Goal: Information Seeking & Learning: Learn about a topic

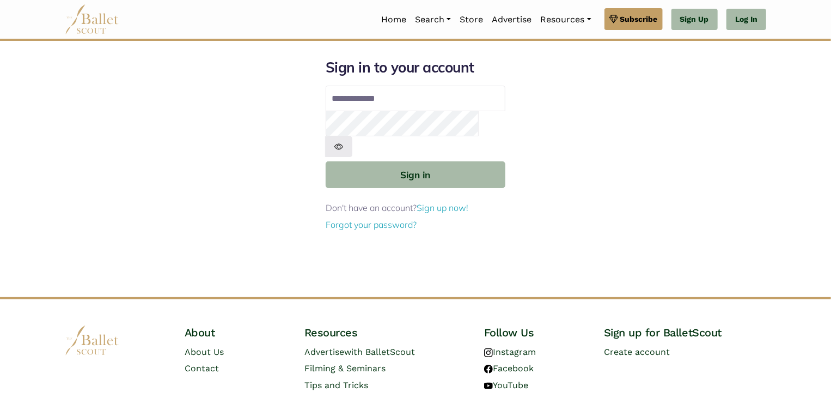
click at [421, 96] on input "Email address" at bounding box center [416, 99] width 180 height 26
type input "**********"
click at [326, 161] on button "Sign in" at bounding box center [416, 174] width 180 height 27
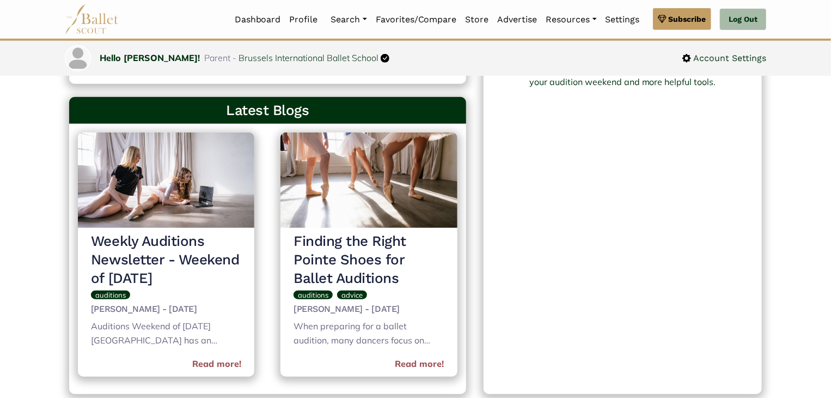
scroll to position [381, 0]
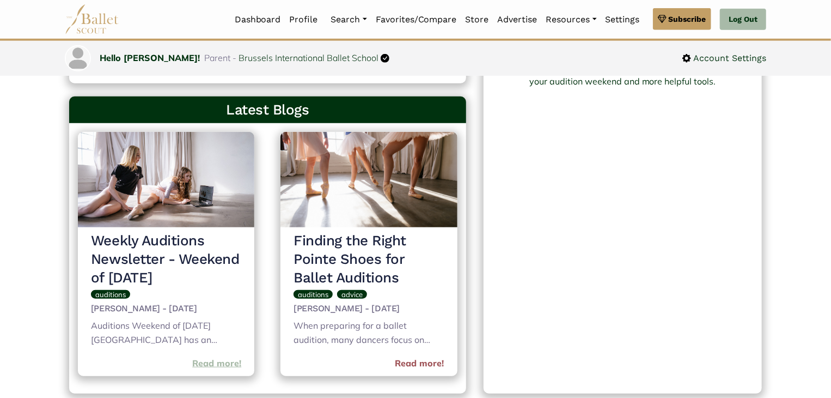
click at [209, 363] on link "Read more!" at bounding box center [216, 363] width 49 height 14
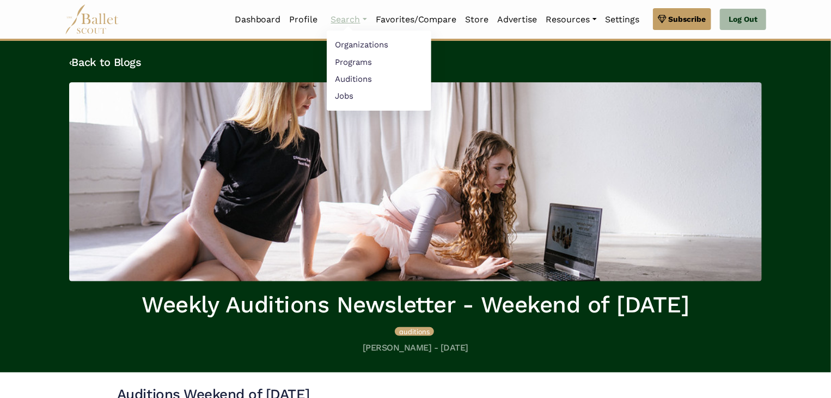
click at [355, 21] on link "Search" at bounding box center [349, 19] width 45 height 23
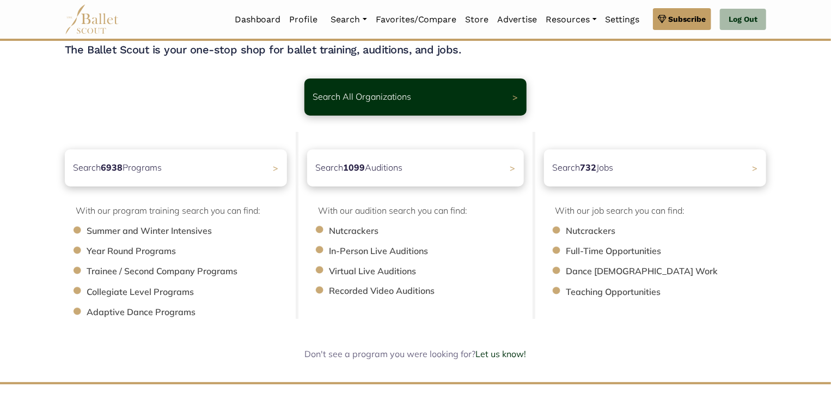
scroll to position [109, 0]
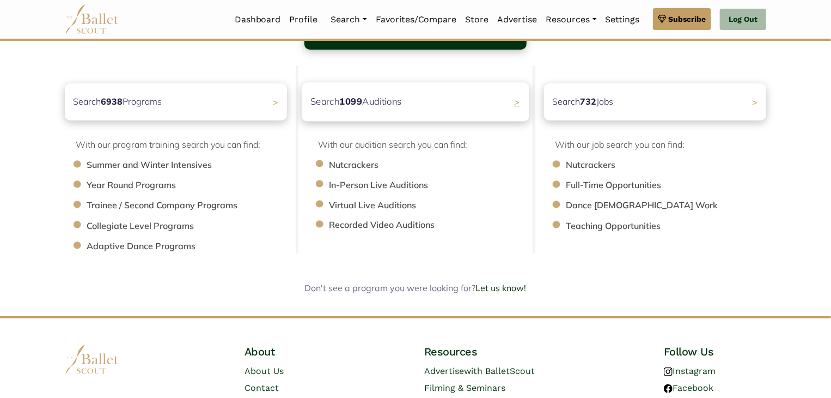
click at [458, 104] on div "Search 1099 Auditions >" at bounding box center [416, 101] width 228 height 39
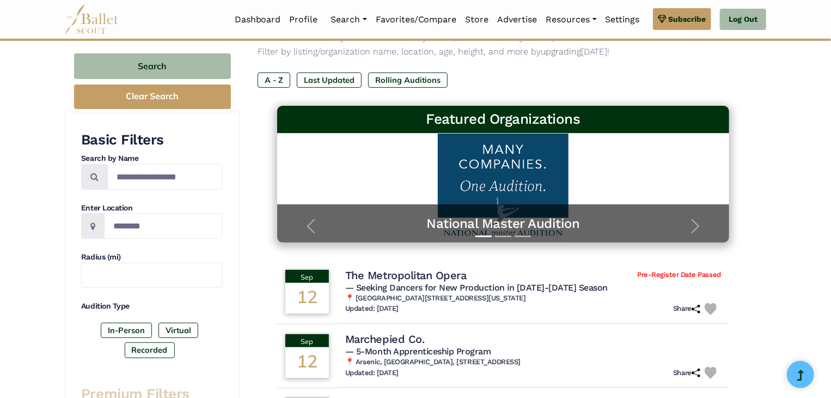
scroll to position [109, 0]
click at [348, 77] on label "Last Updated" at bounding box center [329, 79] width 65 height 15
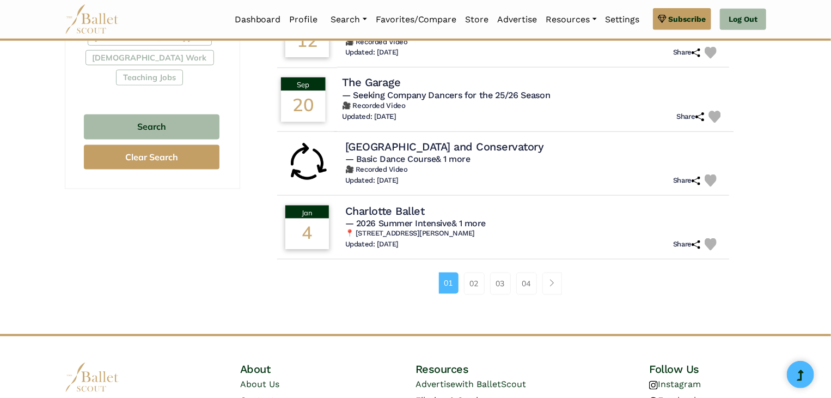
scroll to position [763, 0]
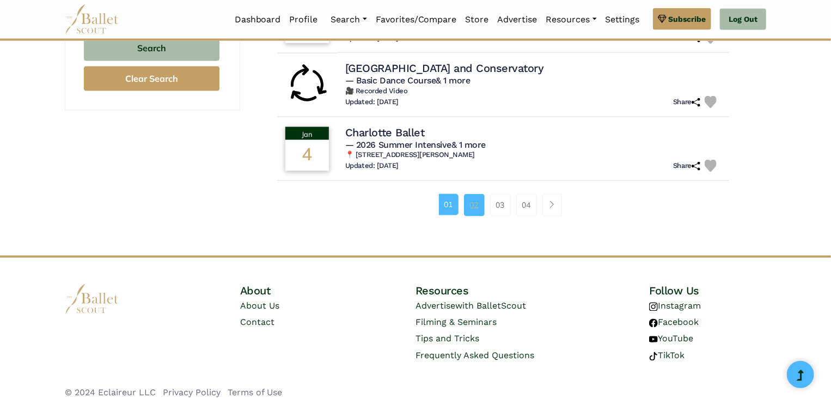
click at [473, 197] on link "02" at bounding box center [474, 205] width 21 height 22
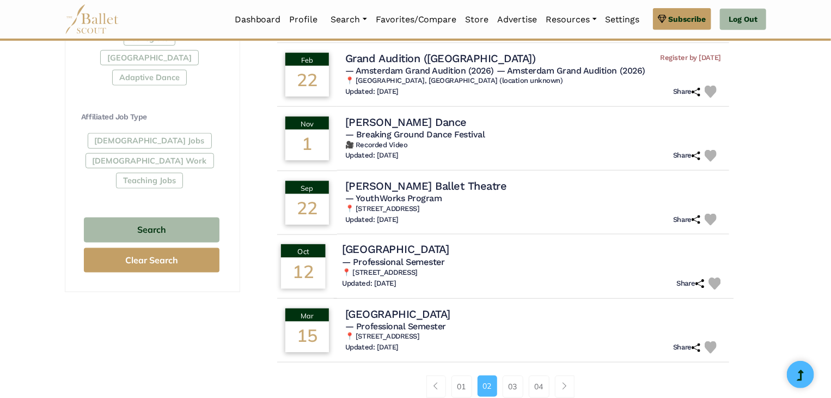
scroll to position [654, 0]
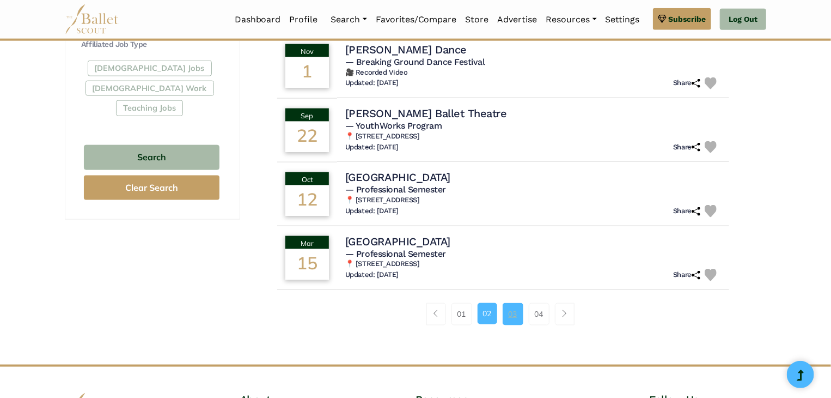
click at [514, 315] on link "03" at bounding box center [513, 314] width 21 height 22
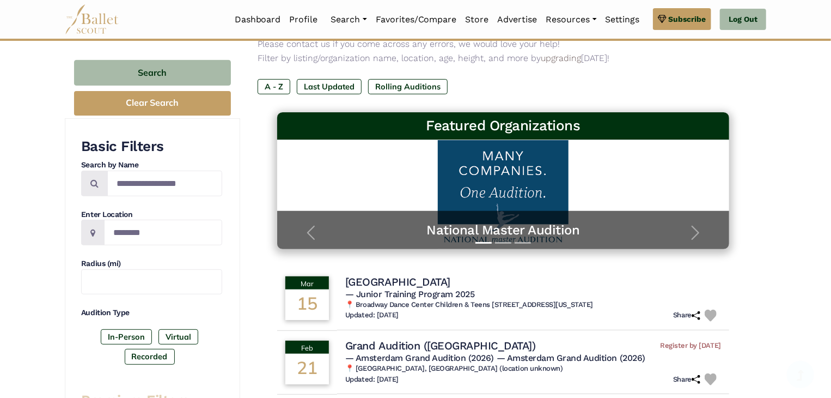
scroll to position [109, 0]
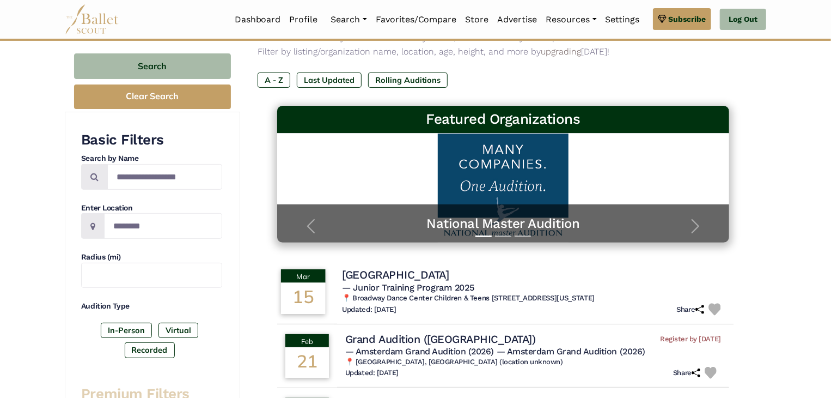
click at [423, 276] on h4 "[GEOGRAPHIC_DATA]" at bounding box center [395, 275] width 107 height 15
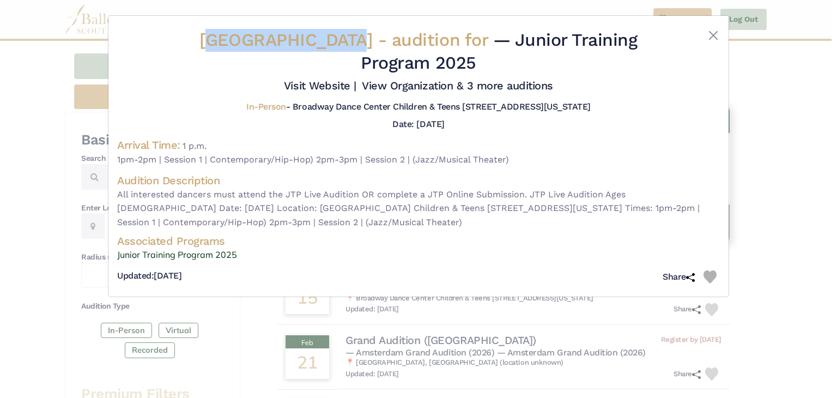
drag, startPoint x: 193, startPoint y: 38, endPoint x: 340, endPoint y: 51, distance: 147.6
click at [340, 51] on h2 "Broadway Dance Center - audition for — Junior Training Program 2025" at bounding box center [418, 51] width 502 height 45
click at [299, 63] on h2 "Broadway Dance Center - audition for — Junior Training Program 2025" at bounding box center [418, 51] width 502 height 45
drag, startPoint x: 187, startPoint y: 38, endPoint x: 373, endPoint y: 42, distance: 185.3
click at [380, 42] on span "Broadway Dance Center - audition for" at bounding box center [345, 39] width 293 height 21
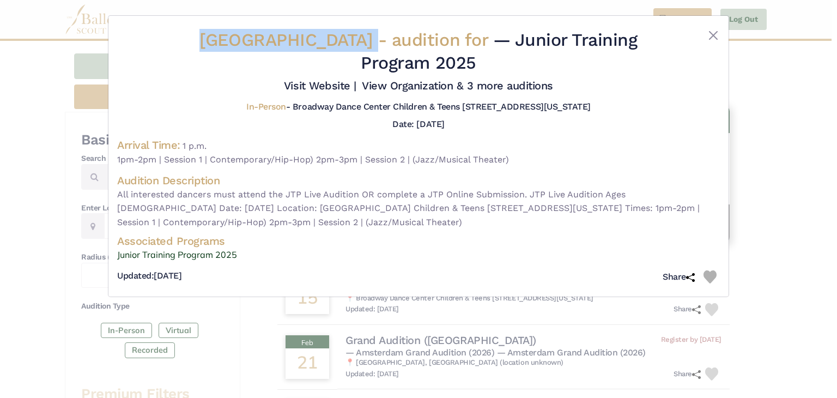
copy span "Broadway Dance Cente"
click at [713, 35] on button "Close" at bounding box center [713, 35] width 13 height 13
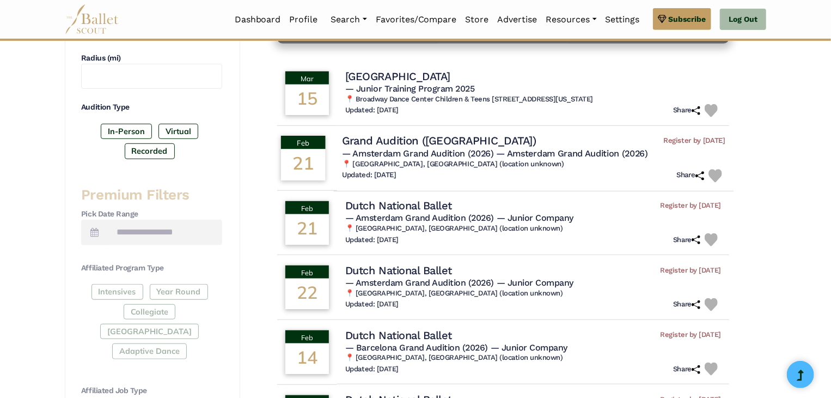
scroll to position [327, 0]
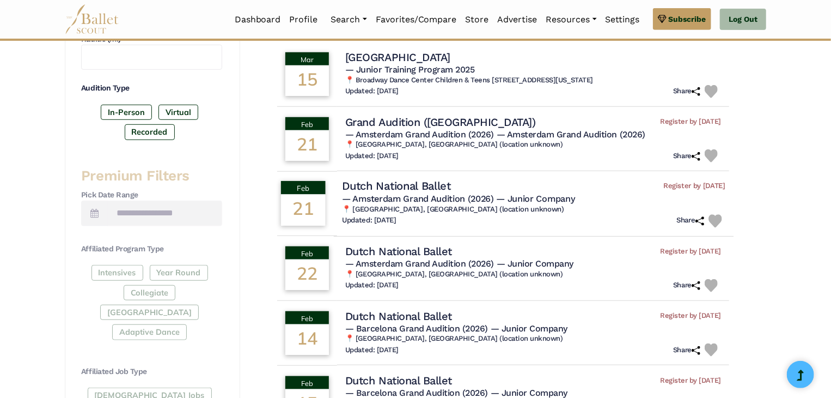
click at [563, 200] on span "— Junior Company" at bounding box center [536, 198] width 78 height 10
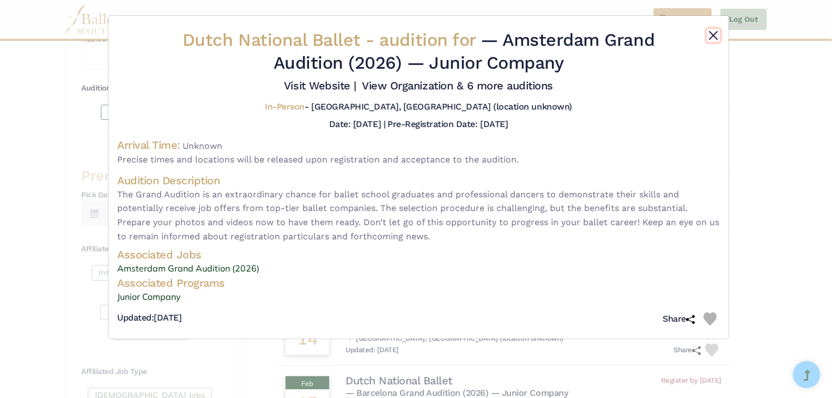
click at [709, 35] on button "Close" at bounding box center [713, 35] width 13 height 13
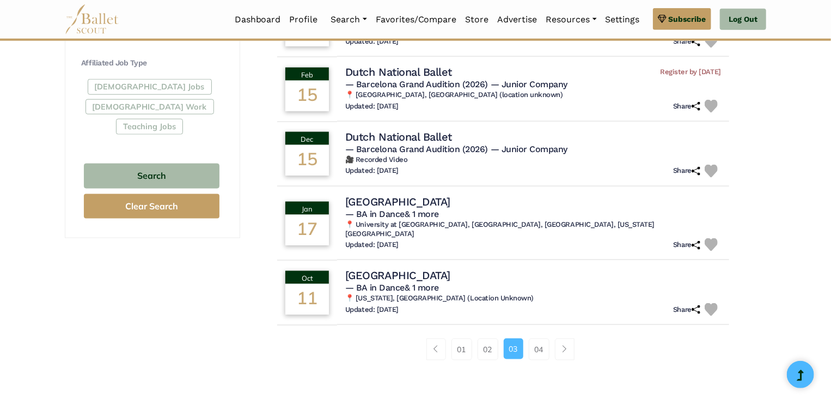
scroll to position [654, 0]
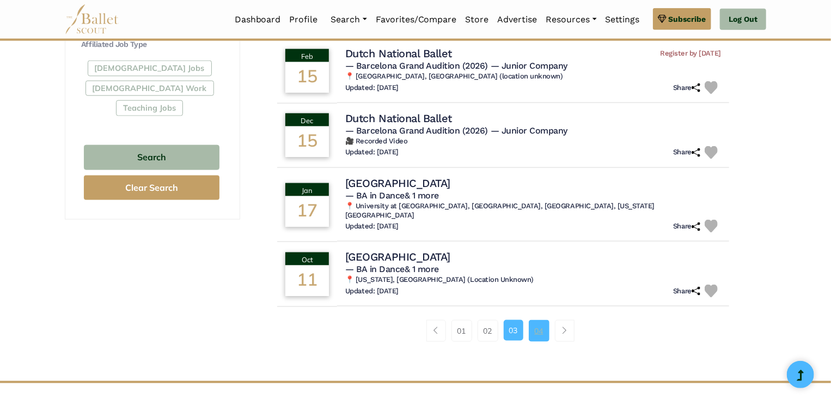
click at [543, 327] on link "04" at bounding box center [539, 331] width 21 height 22
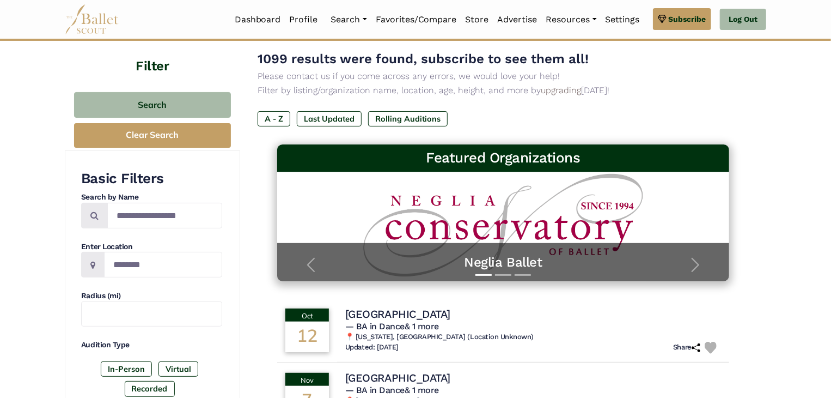
scroll to position [54, 0]
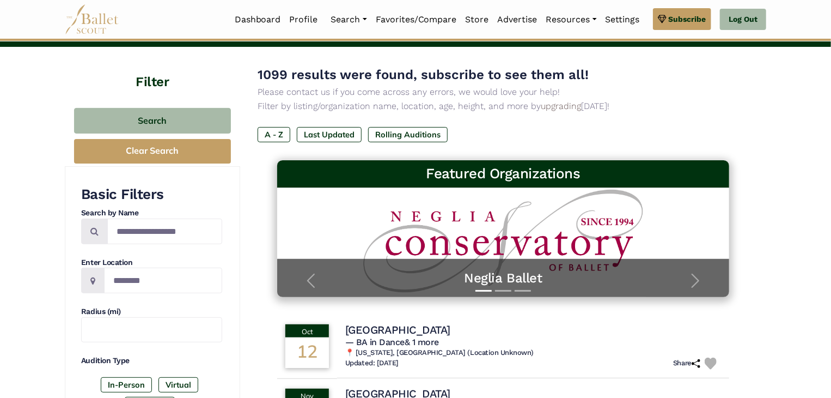
click at [273, 133] on label "A - Z" at bounding box center [274, 134] width 33 height 15
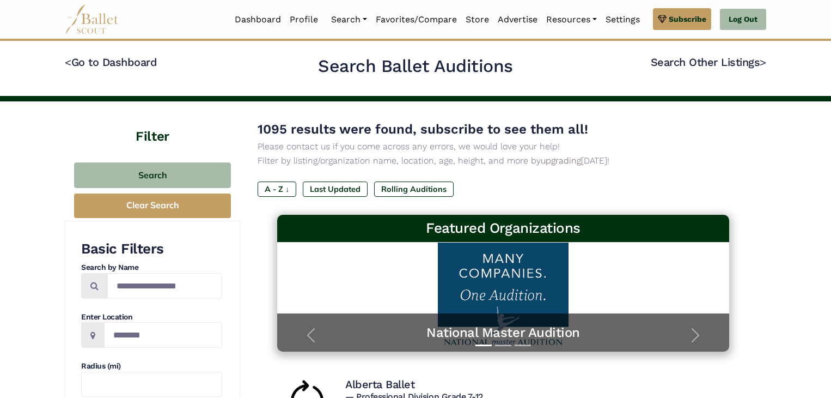
scroll to position [163, 0]
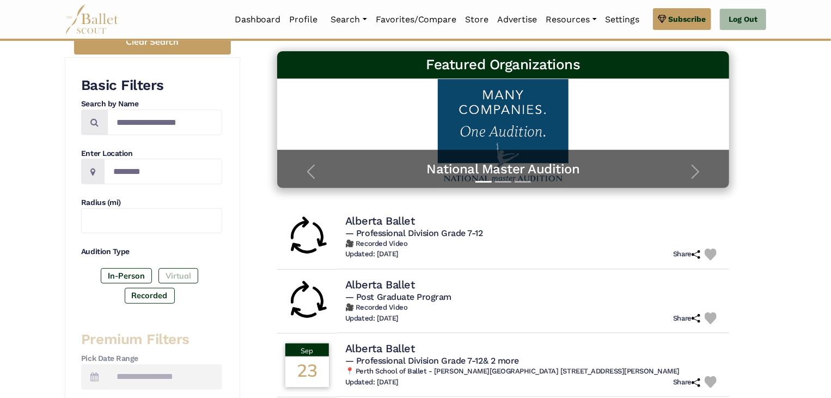
click at [180, 272] on label "Virtual" at bounding box center [179, 275] width 40 height 15
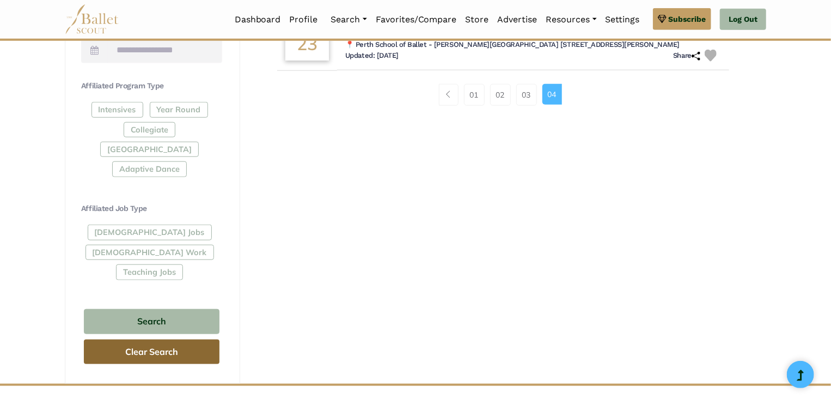
scroll to position [490, 0]
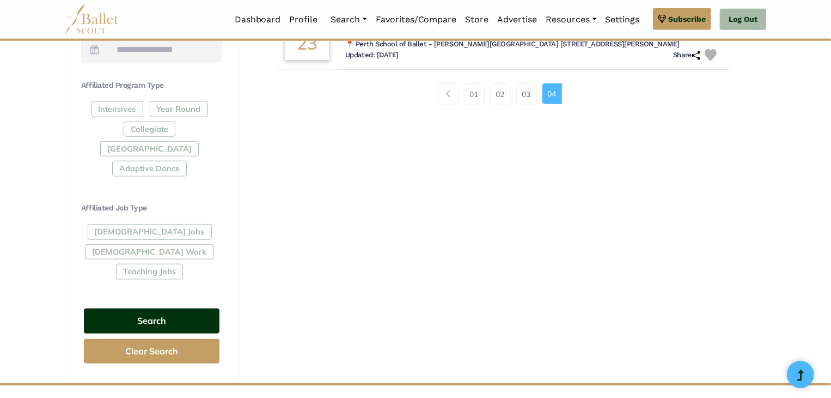
click at [129, 308] on button "Search" at bounding box center [152, 321] width 136 height 26
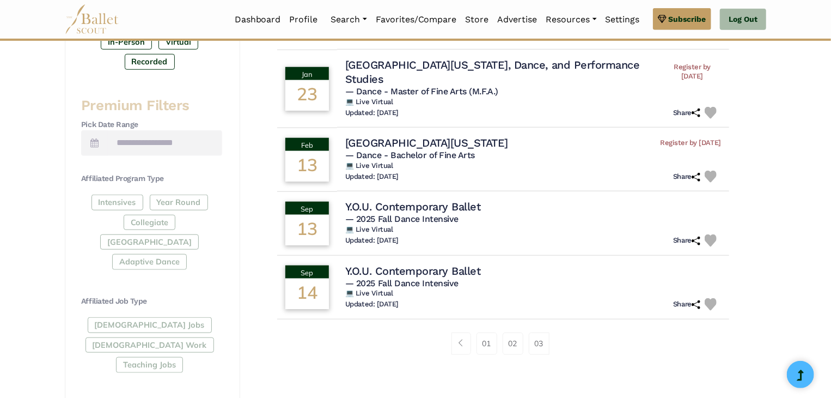
scroll to position [436, 0]
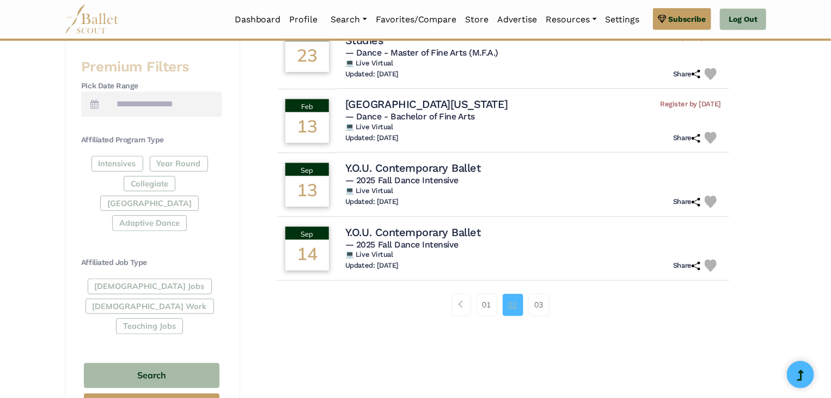
click at [508, 303] on link "02" at bounding box center [513, 305] width 21 height 22
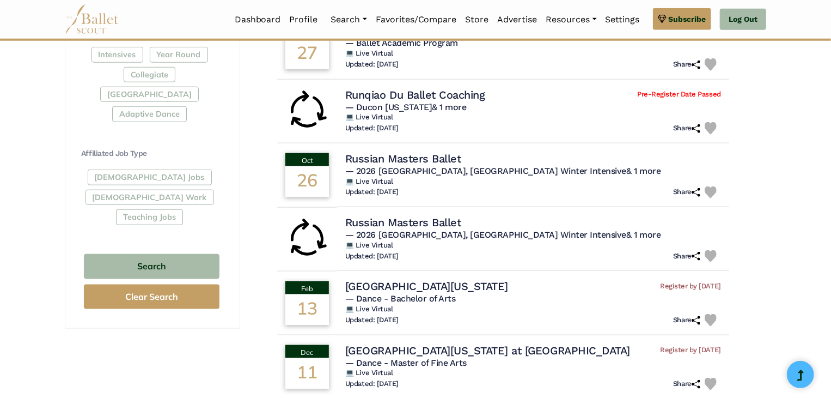
scroll to position [654, 0]
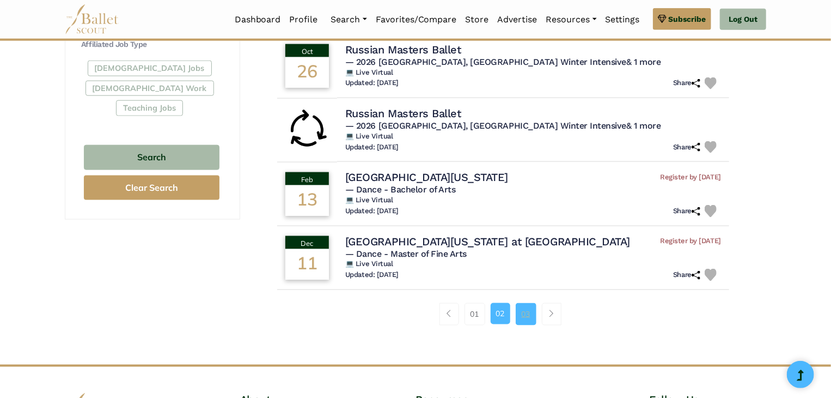
click at [531, 310] on link "03" at bounding box center [526, 314] width 21 height 22
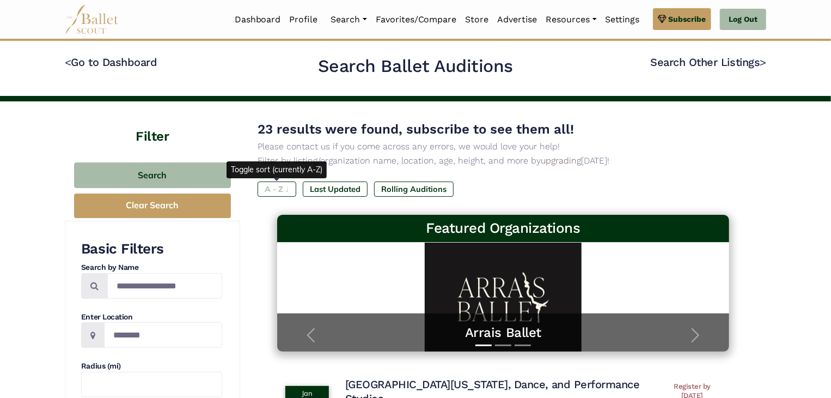
click at [278, 189] on label "A - Z ↓" at bounding box center [277, 188] width 39 height 15
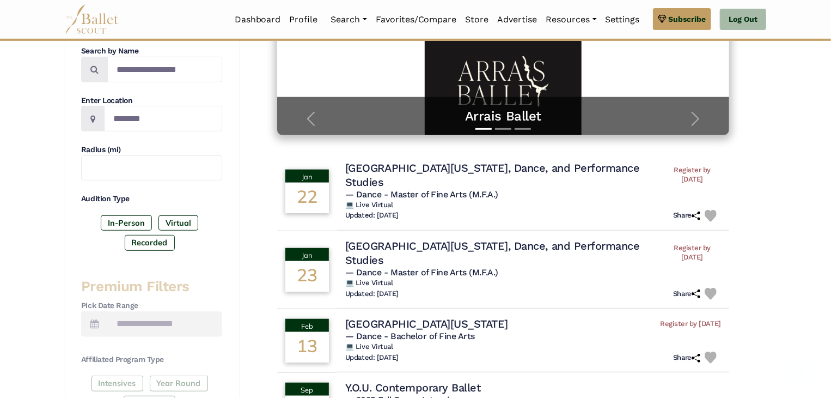
scroll to position [218, 0]
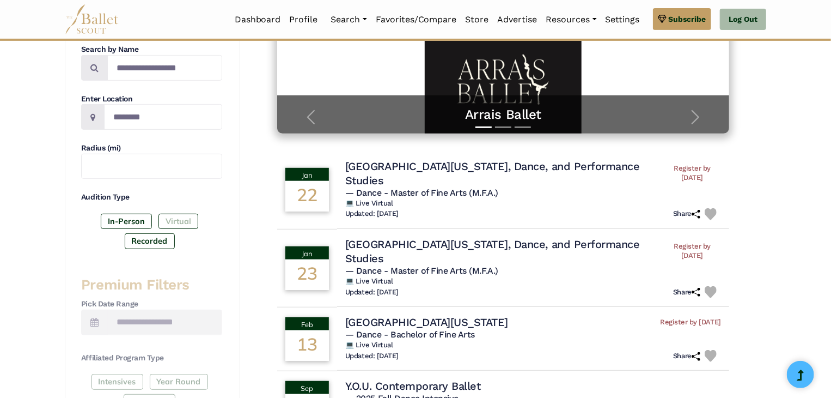
click at [181, 221] on label "Virtual" at bounding box center [179, 221] width 40 height 15
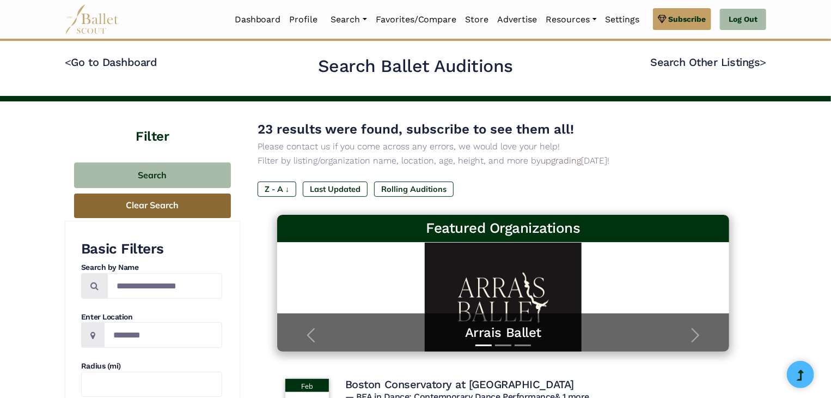
click at [197, 201] on button "Clear Search" at bounding box center [152, 205] width 157 height 25
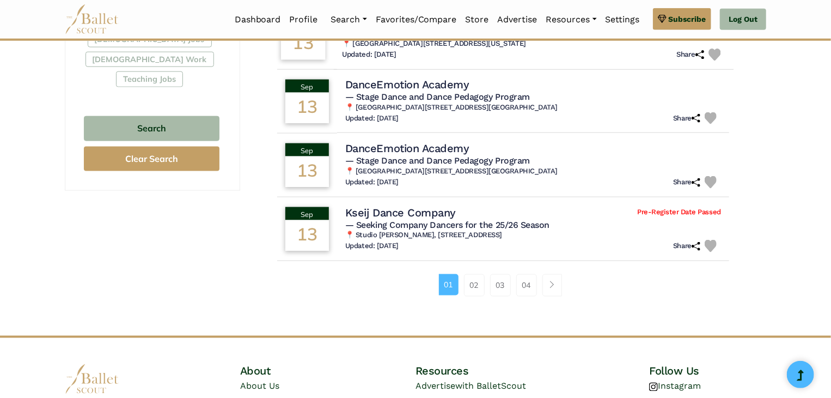
scroll to position [708, 0]
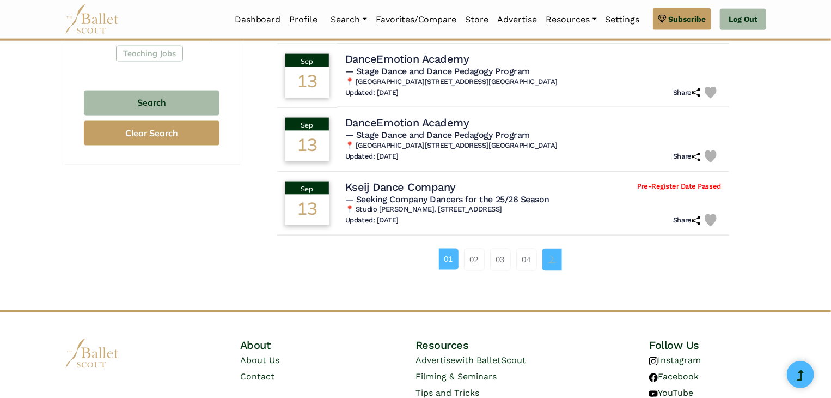
click at [558, 262] on link "Page navigation example" at bounding box center [553, 259] width 20 height 22
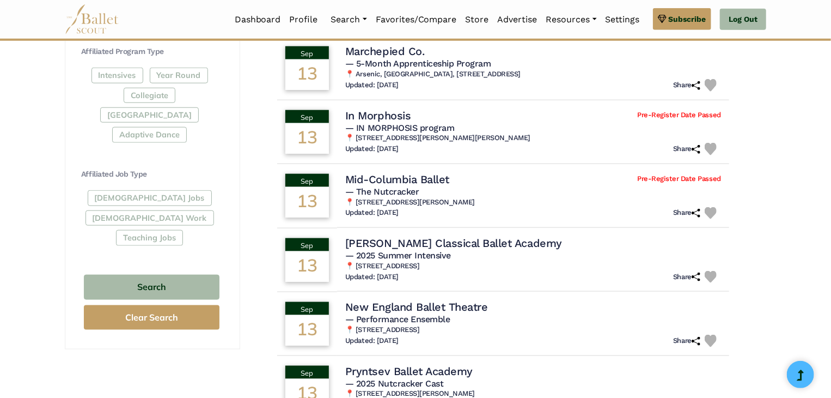
scroll to position [654, 0]
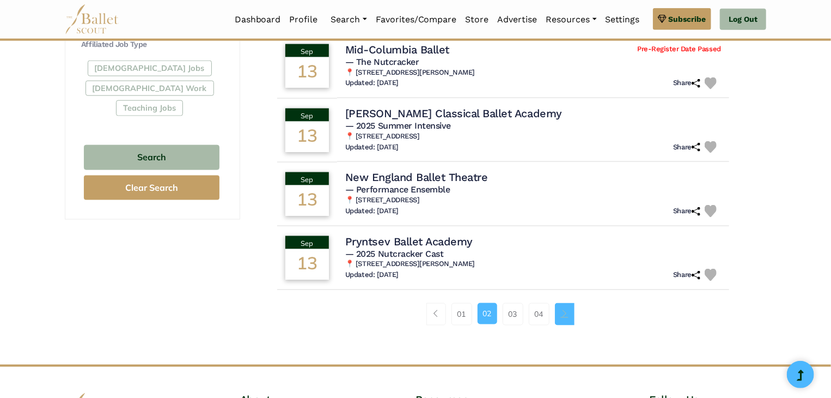
click at [568, 308] on link "Page navigation example" at bounding box center [565, 314] width 20 height 22
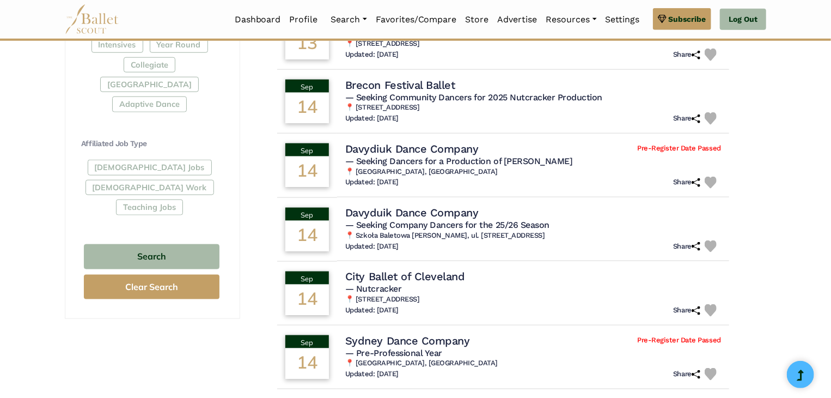
scroll to position [654, 0]
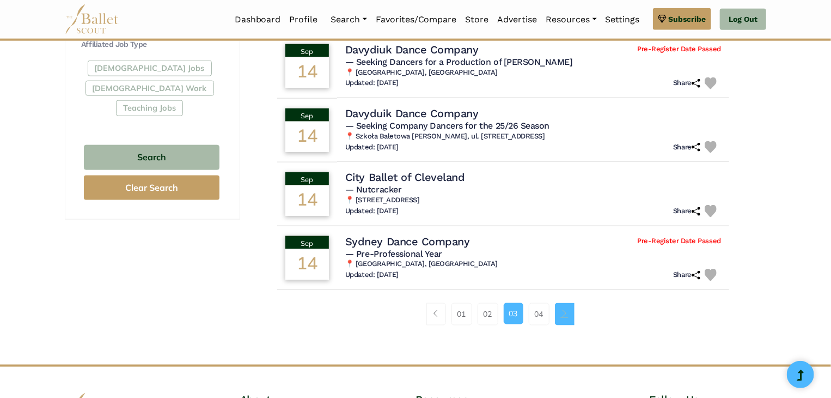
click at [560, 314] on link "Page navigation example" at bounding box center [565, 314] width 20 height 22
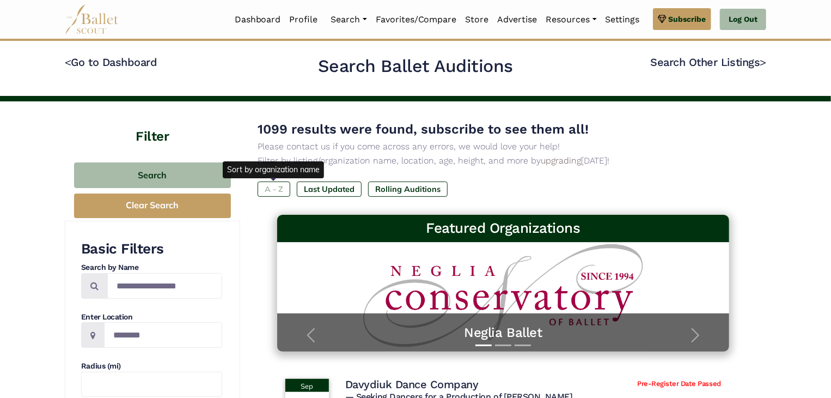
click at [270, 189] on label "A - Z" at bounding box center [274, 188] width 33 height 15
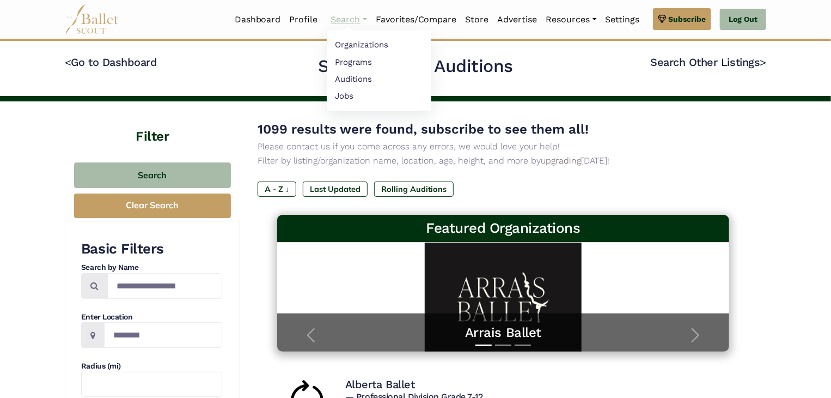
click at [337, 21] on link "Search" at bounding box center [349, 19] width 45 height 23
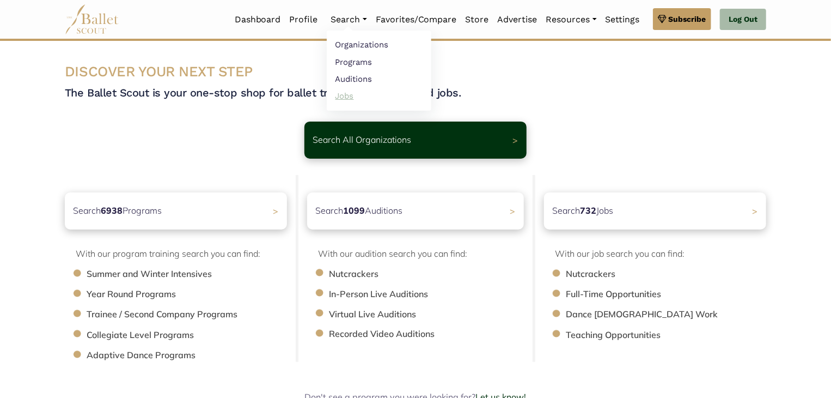
click at [339, 96] on link "Jobs" at bounding box center [379, 95] width 105 height 17
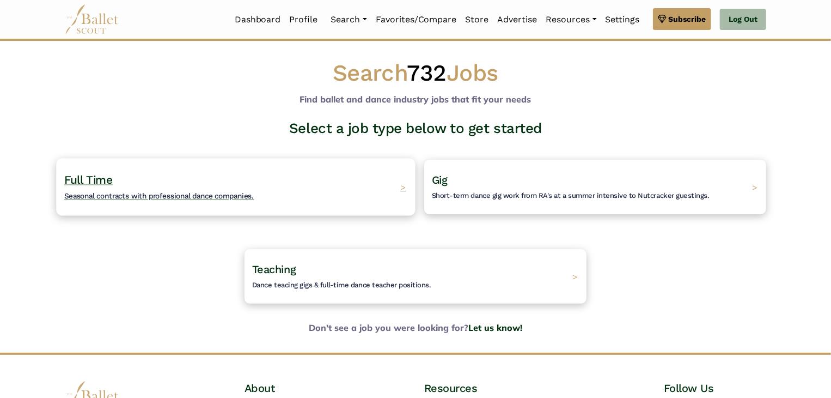
click at [272, 194] on div "Full Time Seasonal contracts with professional dance companies. >" at bounding box center [235, 186] width 359 height 57
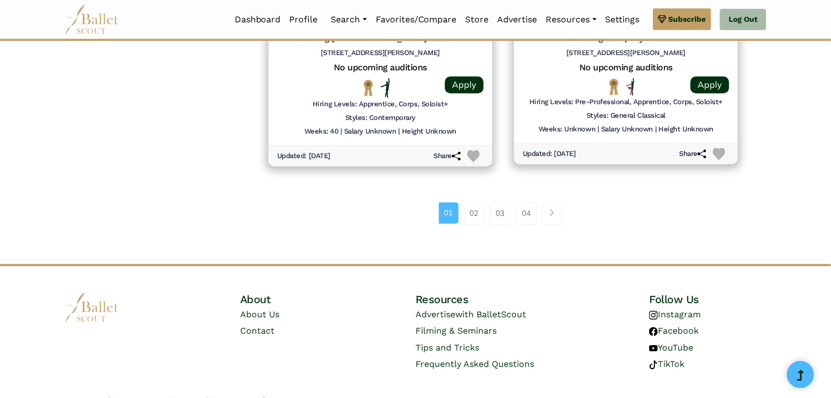
scroll to position [1526, 0]
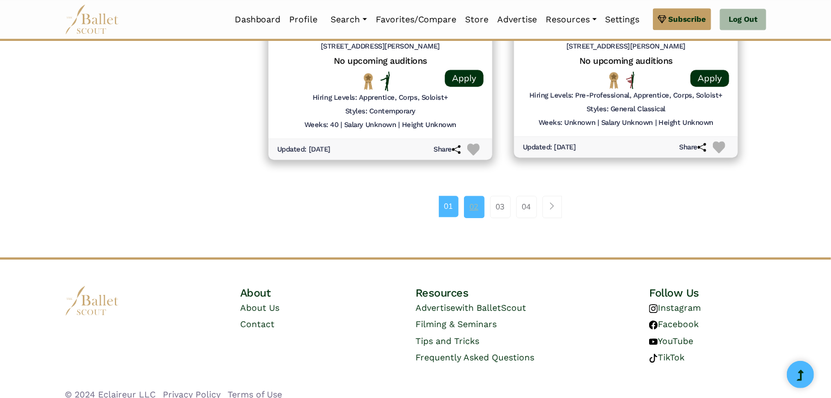
click at [478, 208] on link "02" at bounding box center [474, 207] width 21 height 22
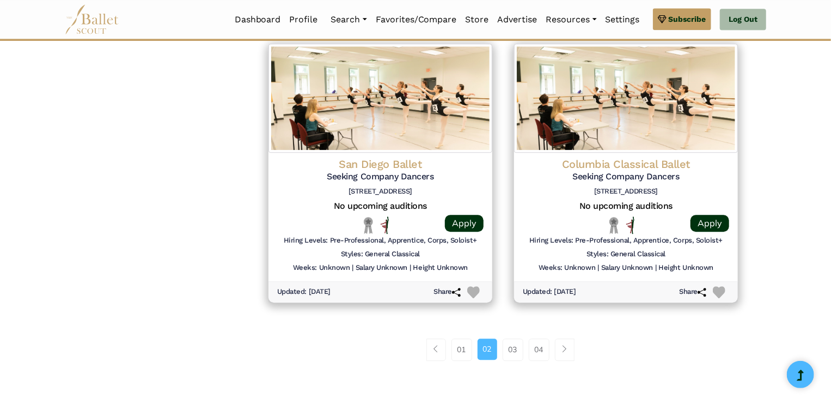
scroll to position [1471, 0]
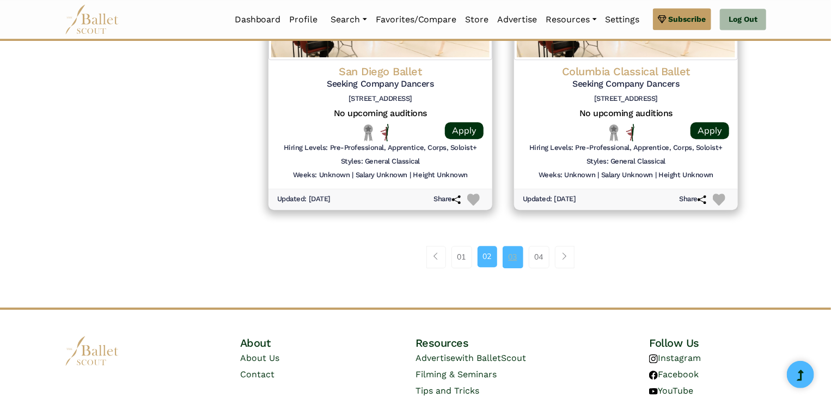
click at [514, 257] on link "03" at bounding box center [513, 257] width 21 height 22
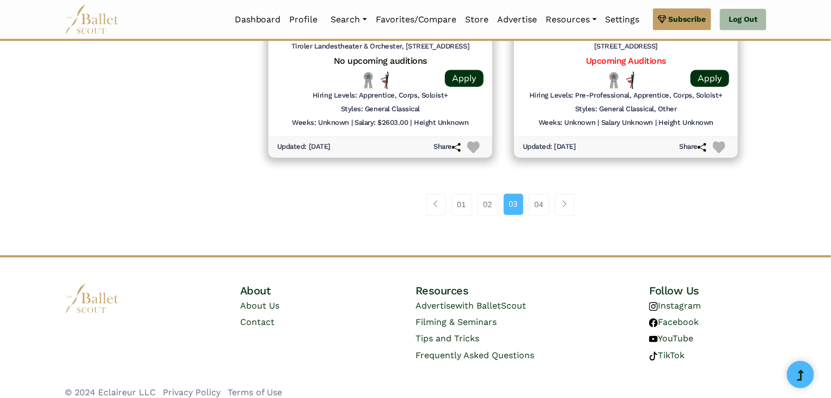
scroll to position [1526, 0]
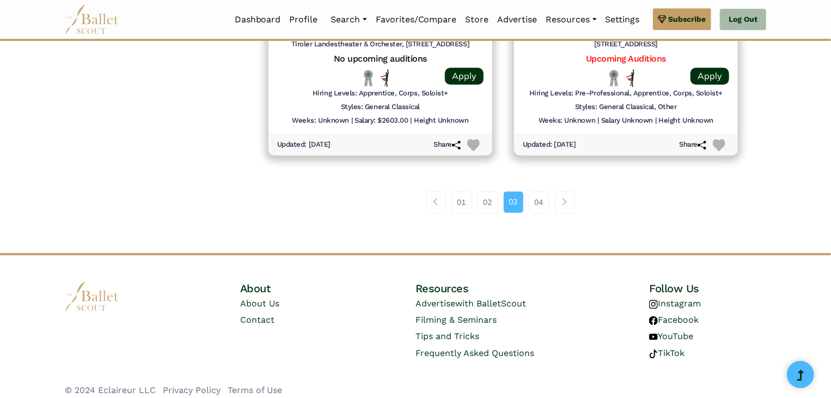
drag, startPoint x: 538, startPoint y: 195, endPoint x: 563, endPoint y: 188, distance: 25.4
click at [540, 194] on link "04" at bounding box center [539, 202] width 21 height 22
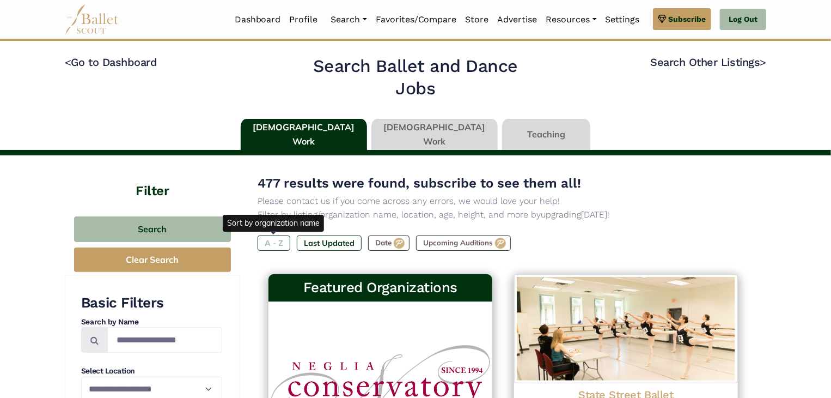
click at [280, 241] on label "A - Z" at bounding box center [274, 242] width 33 height 15
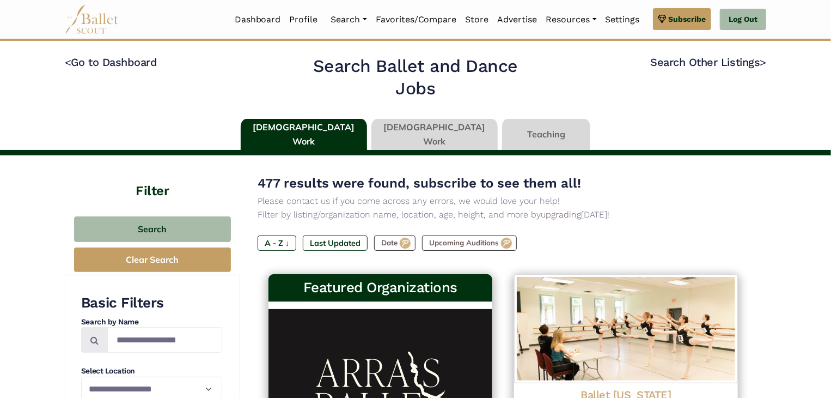
drag, startPoint x: 614, startPoint y: 99, endPoint x: 542, endPoint y: 100, distance: 71.9
click at [613, 99] on h4 "Search Other Listings >" at bounding box center [652, 80] width 228 height 50
